Goal: Go to known website: Access a specific website the user already knows

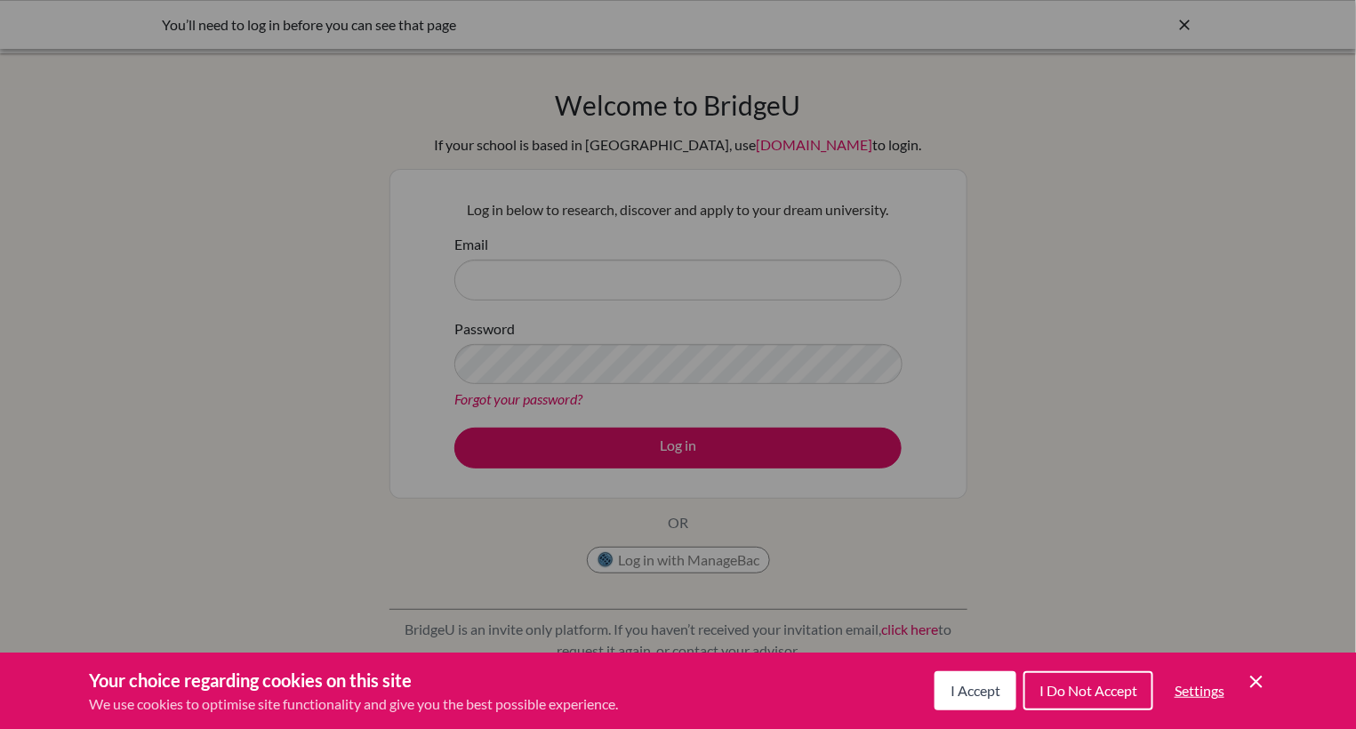
click at [993, 691] on span "I Accept" at bounding box center [976, 690] width 50 height 17
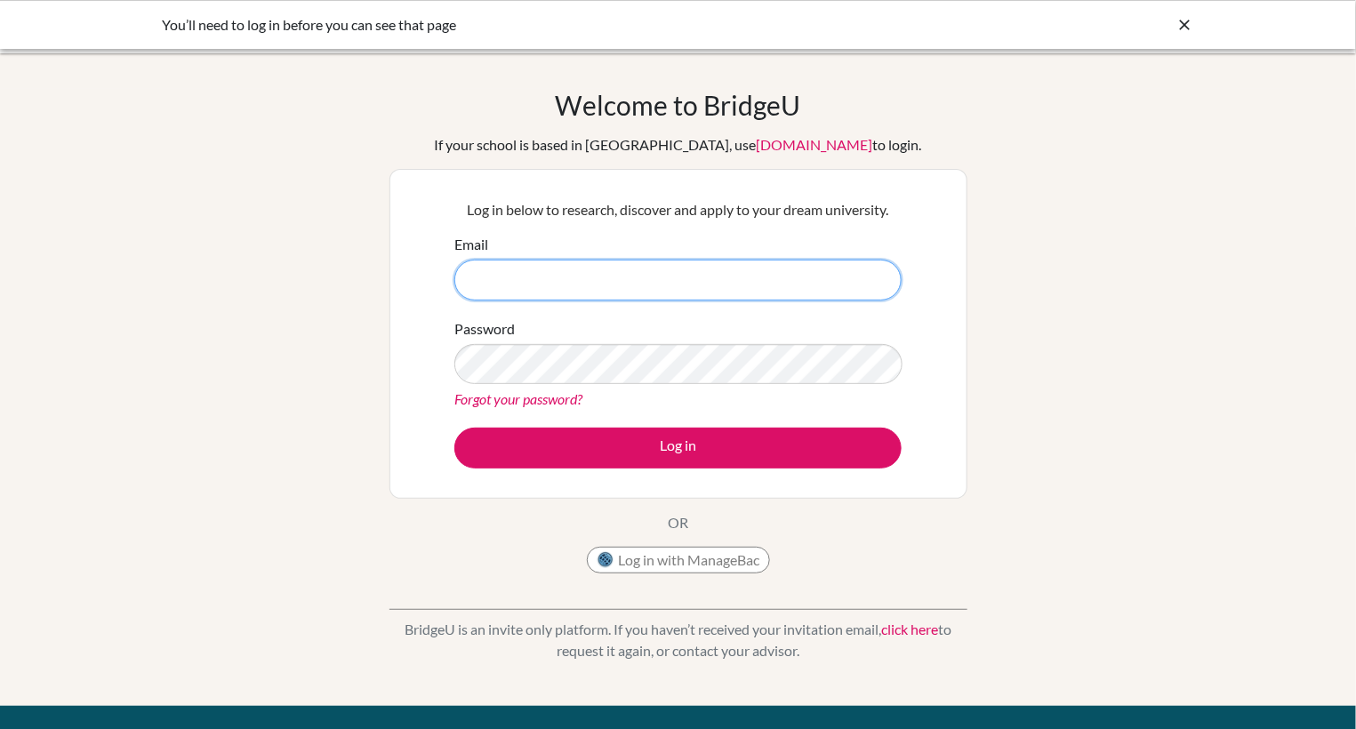
click at [550, 276] on input "Email" at bounding box center [677, 280] width 447 height 41
type input "[EMAIL_ADDRESS][DOMAIN_NAME]"
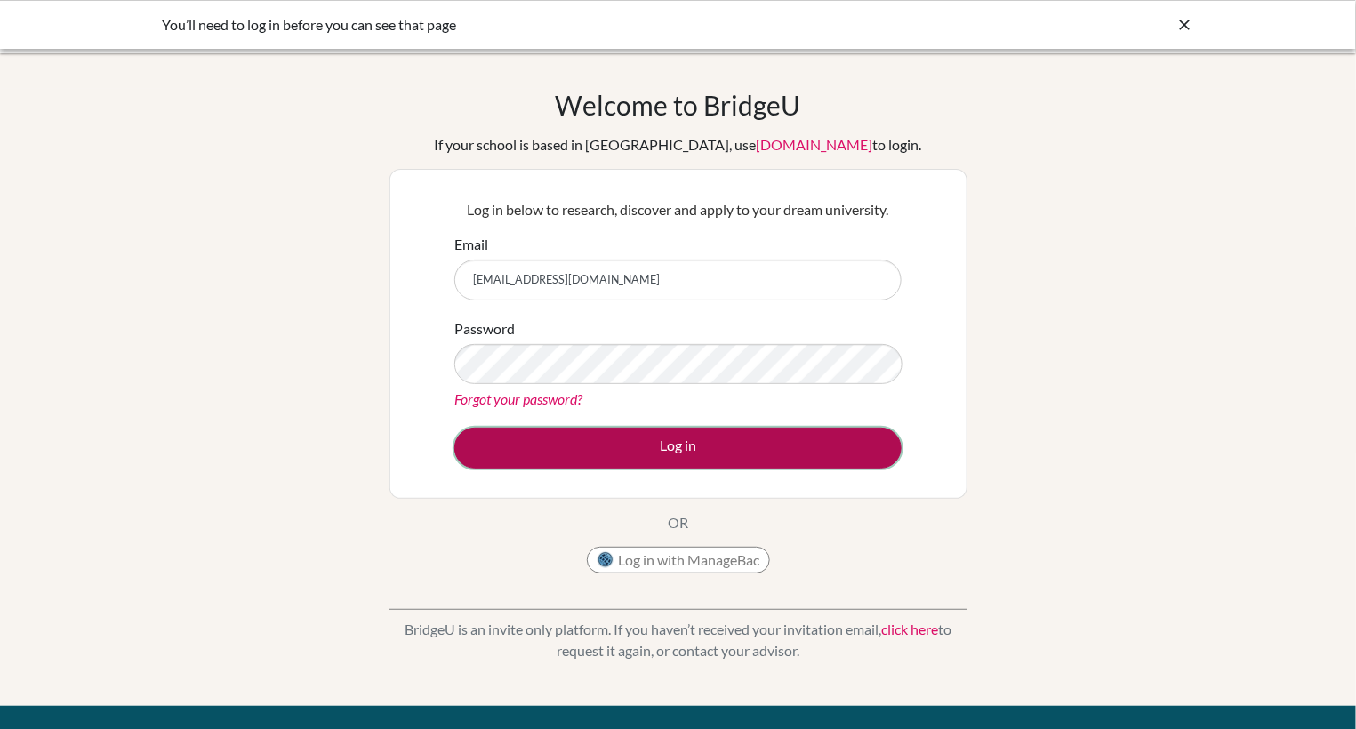
click at [685, 445] on button "Log in" at bounding box center [677, 448] width 447 height 41
click at [651, 458] on button "Log in" at bounding box center [677, 448] width 447 height 41
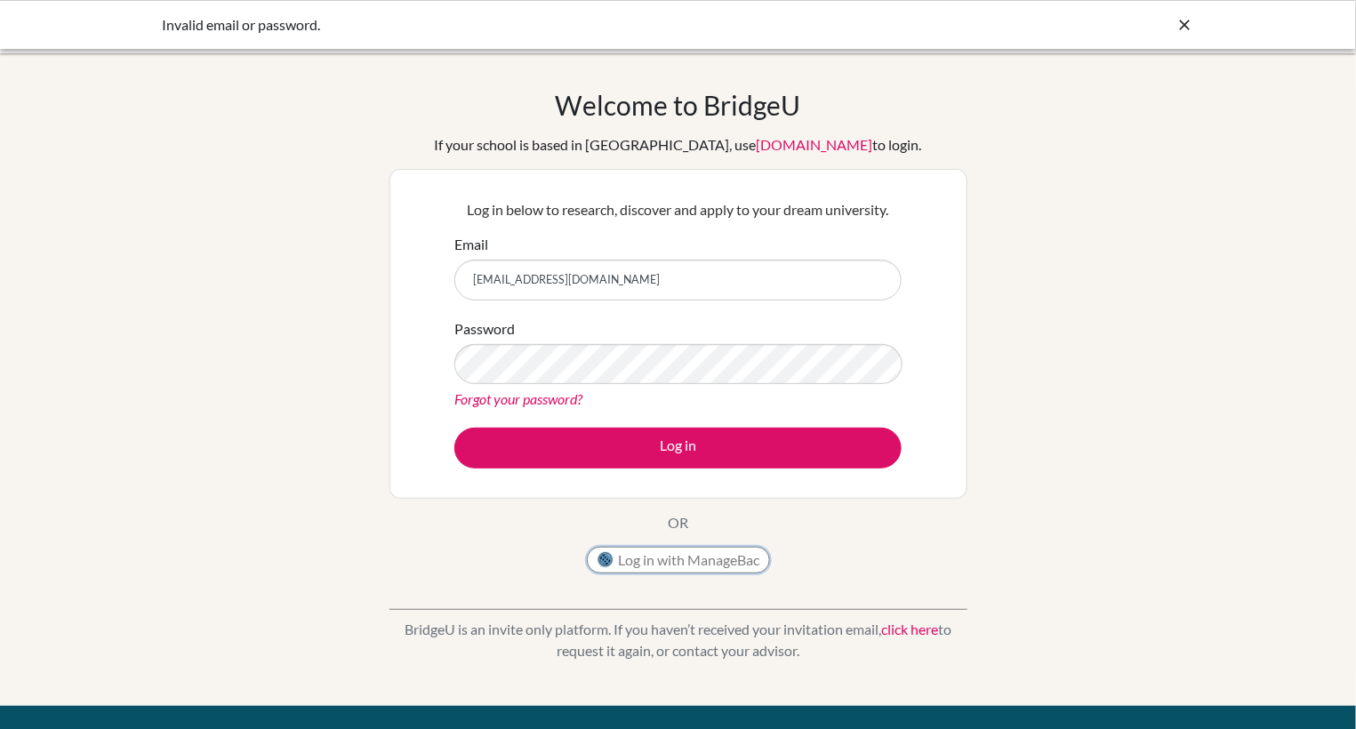
click at [697, 560] on button "Log in with ManageBac" at bounding box center [678, 560] width 183 height 27
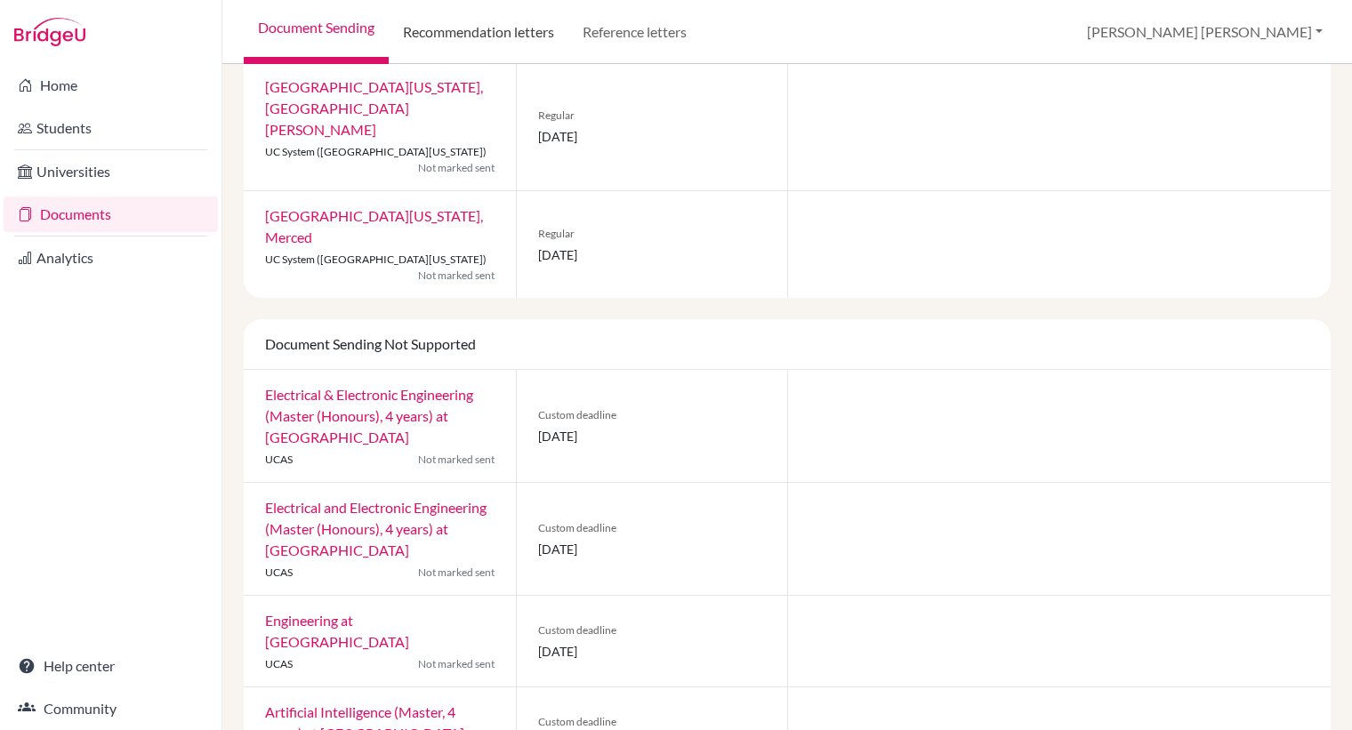
scroll to position [1714, 0]
